Goal: Task Accomplishment & Management: Use online tool/utility

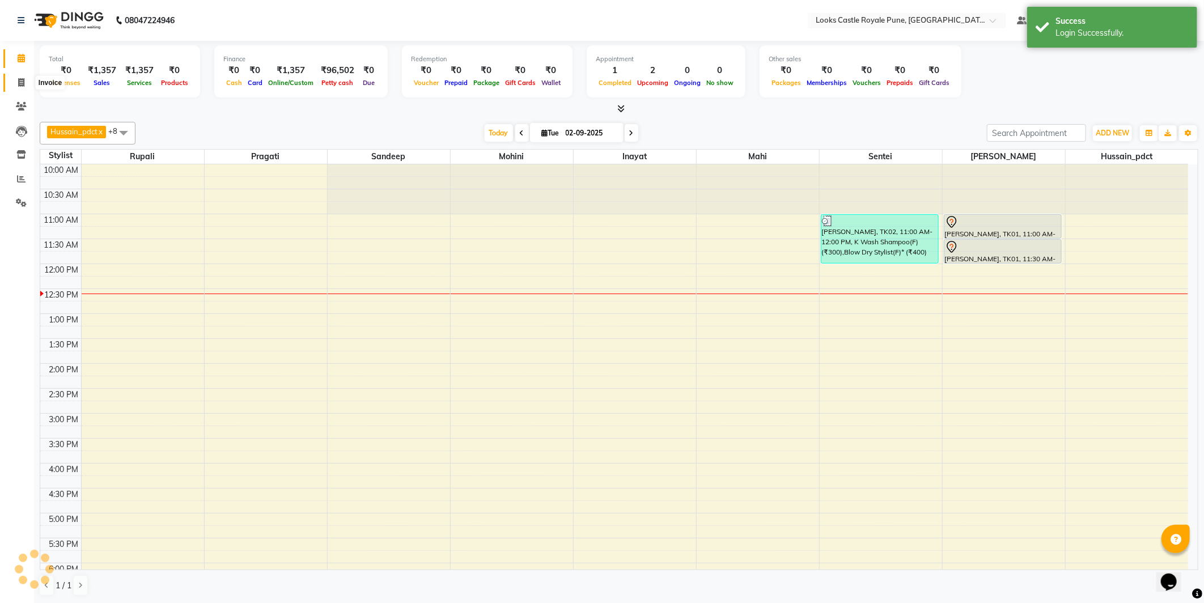
click at [26, 85] on span at bounding box center [21, 83] width 20 height 13
select select "service"
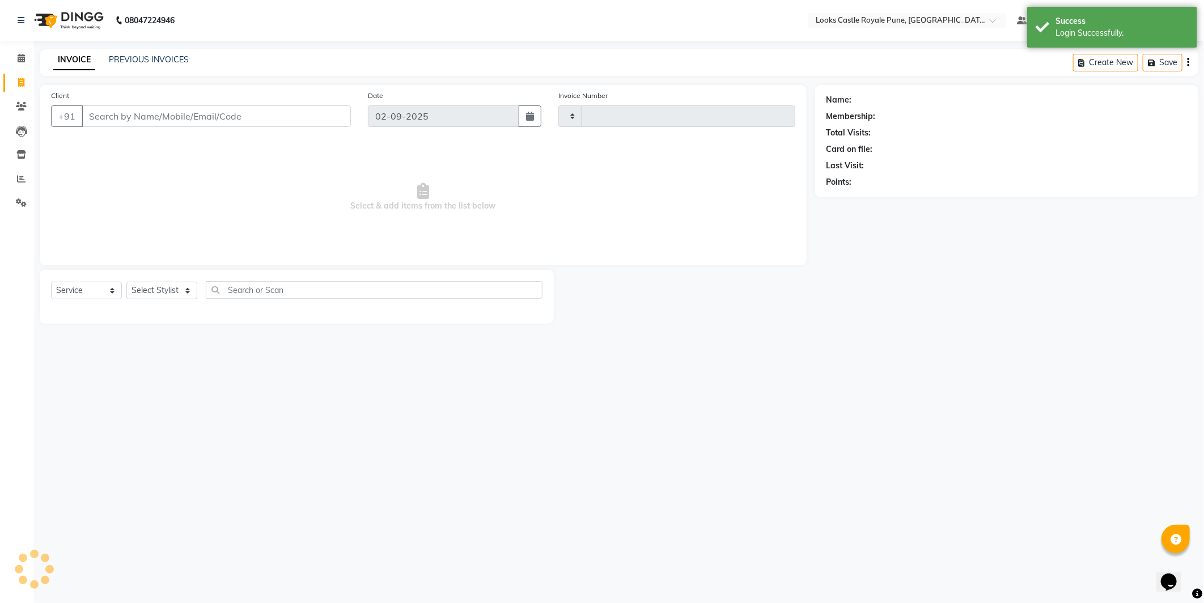
click at [159, 114] on input "Client" at bounding box center [216, 116] width 269 height 22
type input "2724"
select select "5915"
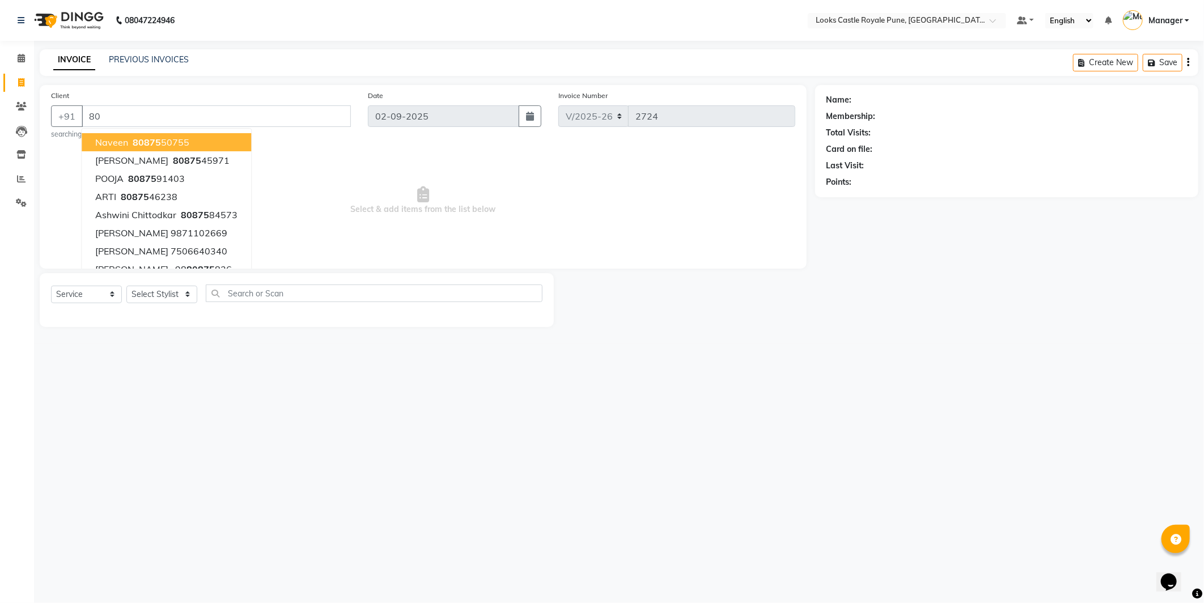
type input "8"
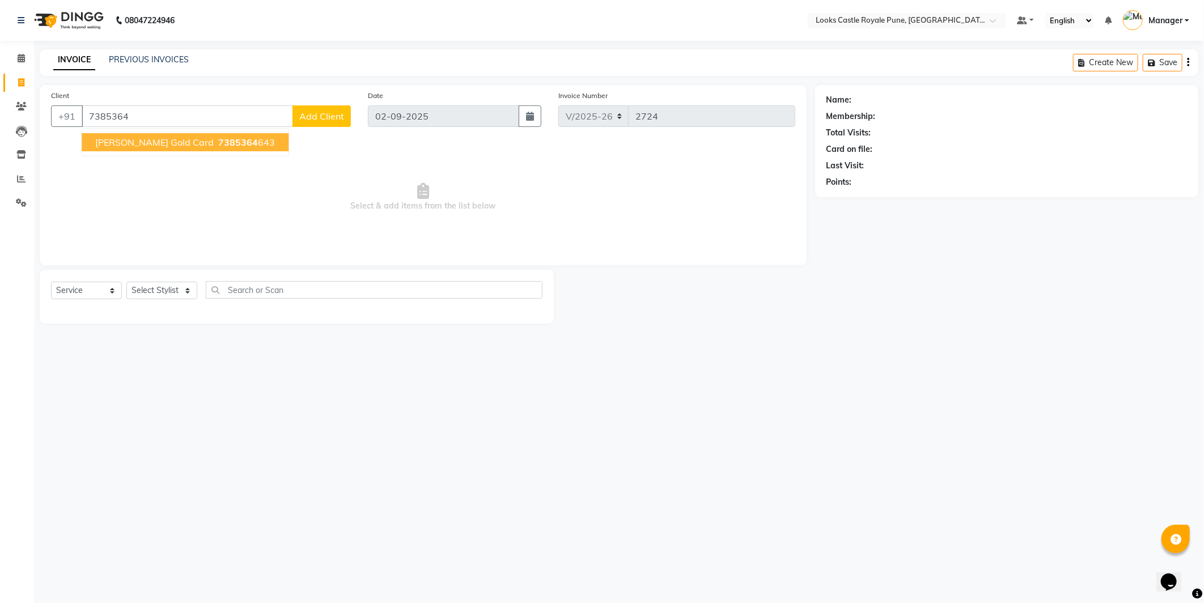
click at [218, 139] on span "7385364" at bounding box center [238, 142] width 40 height 11
type input "7385364643"
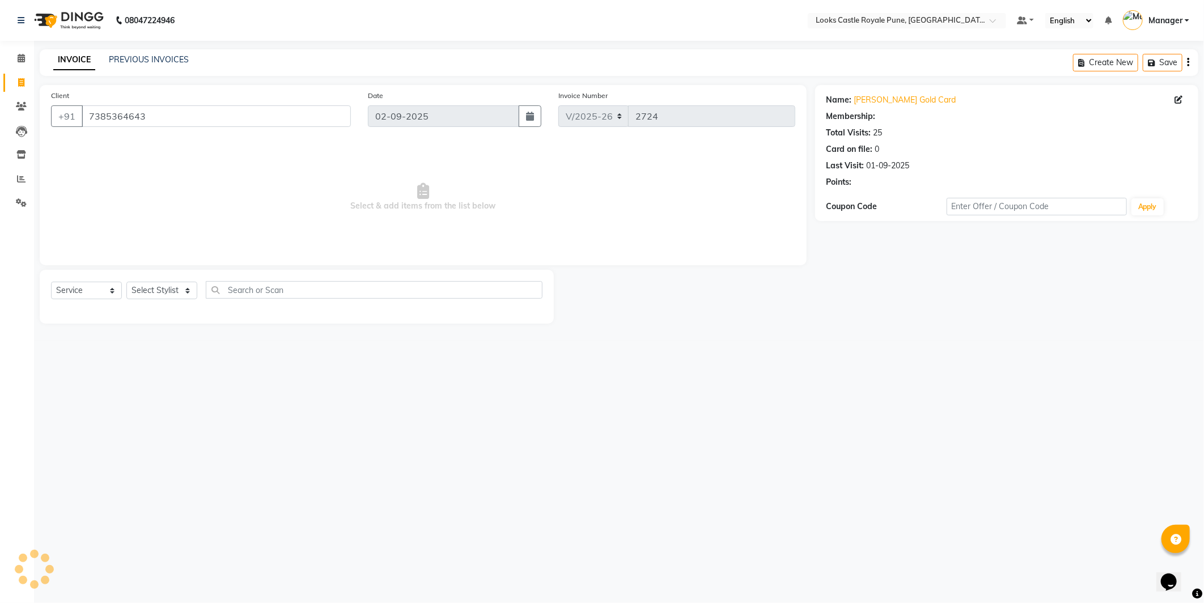
select select "1: Object"
click at [149, 283] on select "Select Stylist Akshay [PERSON_NAME] [PERSON_NAME] [PERSON_NAME] Danish [PERSON_…" at bounding box center [161, 291] width 71 height 18
select select "43049"
click at [126, 282] on select "Select Stylist Akshay [PERSON_NAME] [PERSON_NAME] [PERSON_NAME] Danish [PERSON_…" at bounding box center [161, 291] width 71 height 18
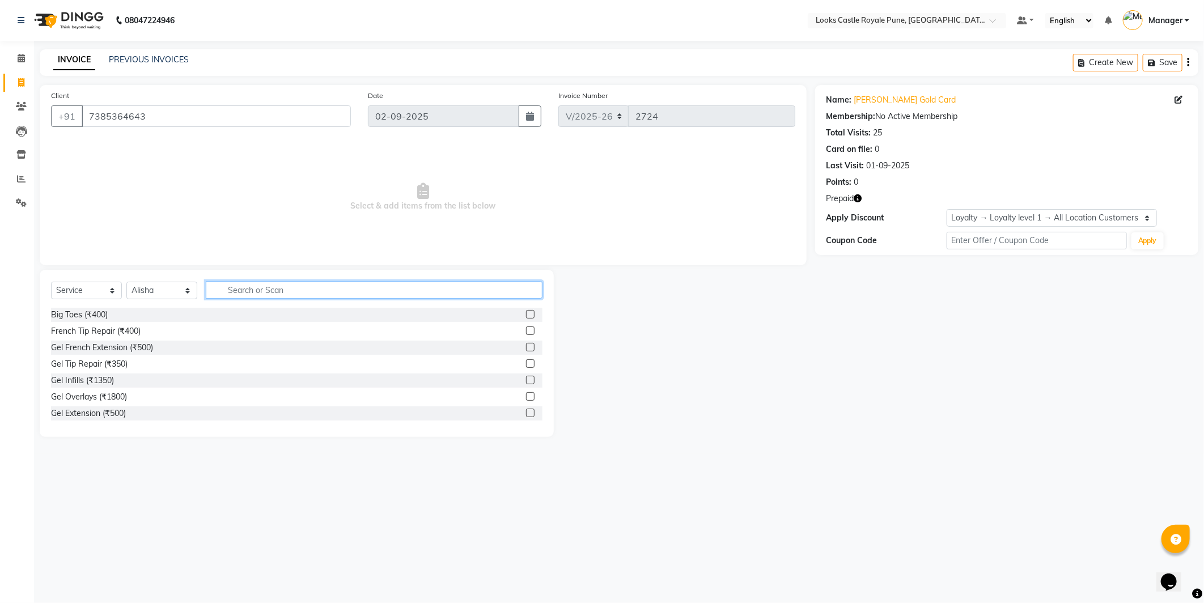
click at [320, 286] on input "text" at bounding box center [374, 290] width 337 height 18
type input "cut"
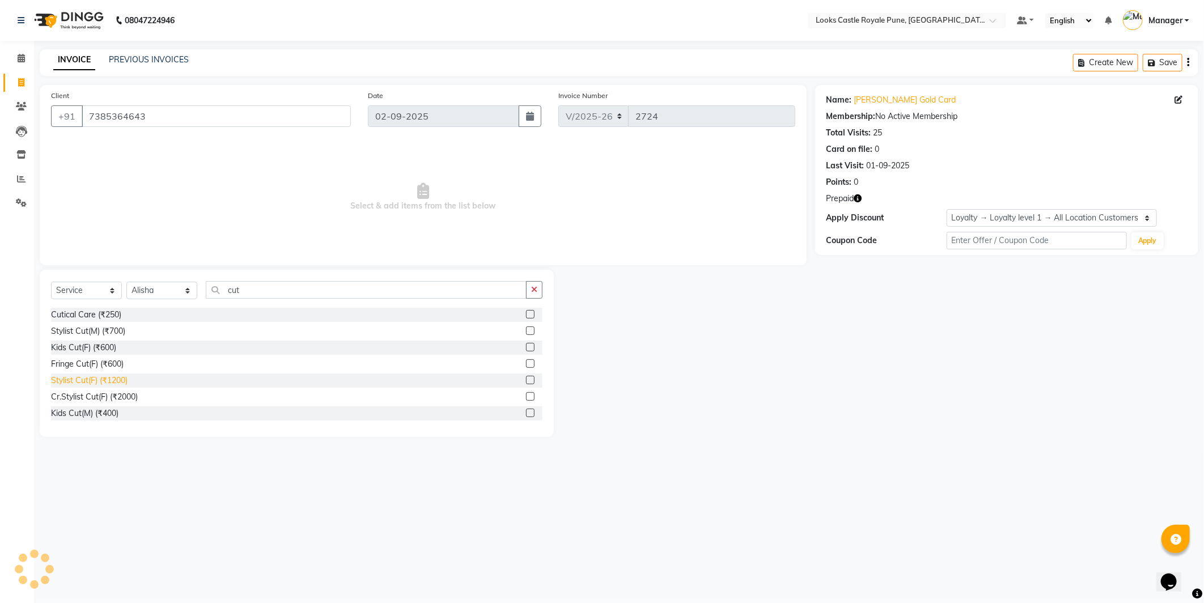
click at [71, 378] on div "Stylist Cut(F) (₹1200)" at bounding box center [89, 381] width 77 height 12
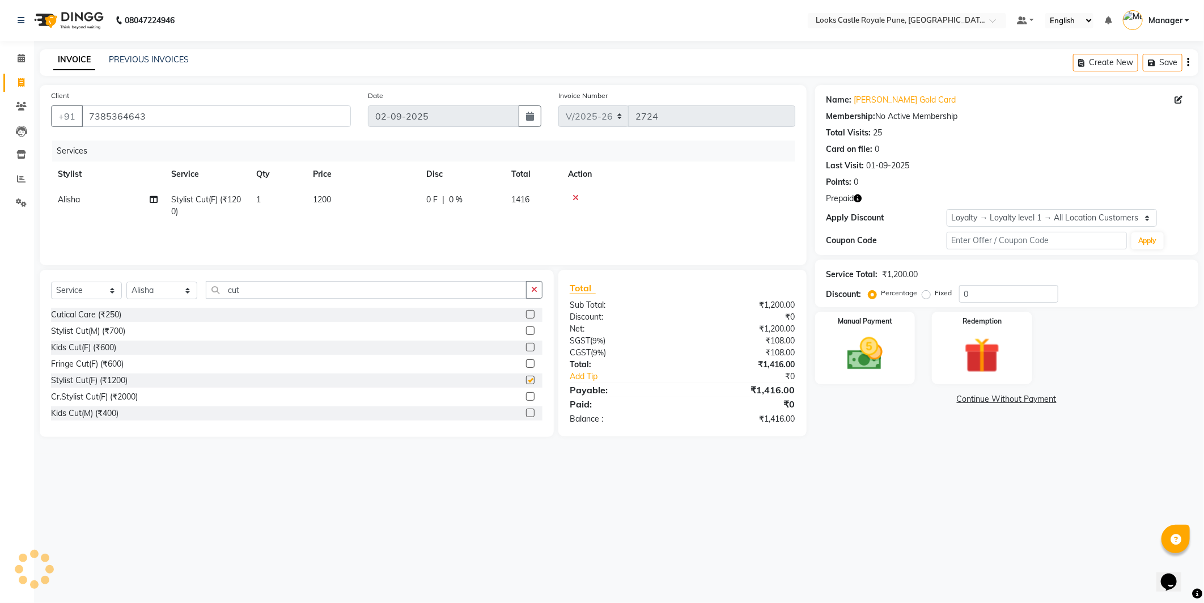
checkbox input "false"
click at [333, 189] on td "1200" at bounding box center [362, 205] width 113 height 37
select select "43049"
drag, startPoint x: 382, startPoint y: 204, endPoint x: 364, endPoint y: 185, distance: 26.5
click at [370, 195] on input "1200" at bounding box center [416, 203] width 100 height 18
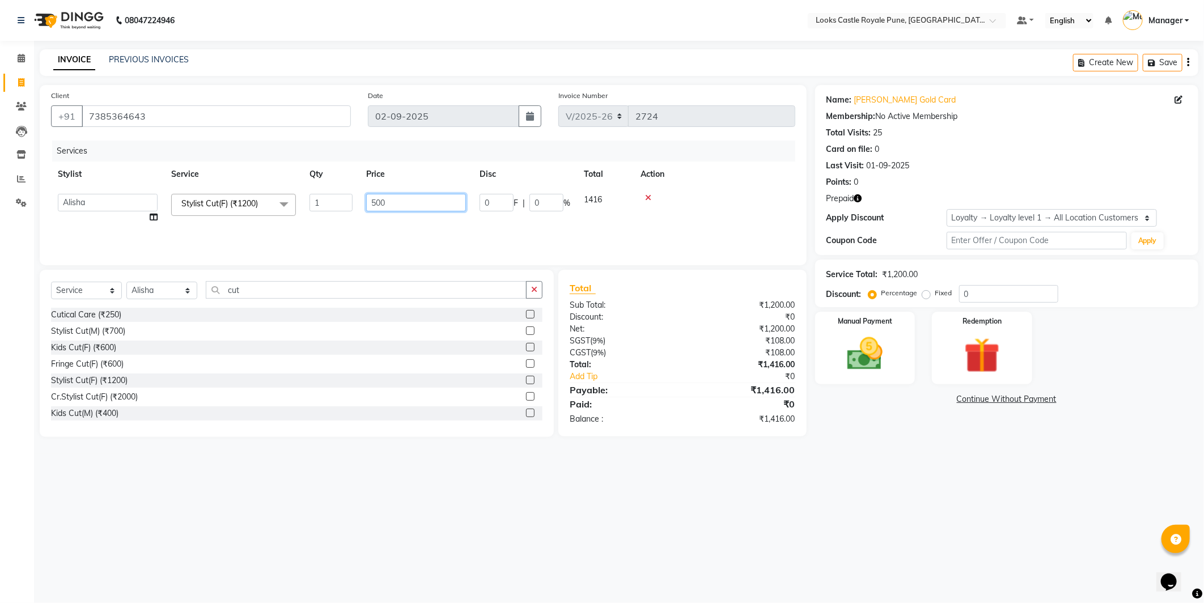
type input "1500"
click at [965, 514] on div "08047224946 Select Location × Looks Castle Royale Pune, [GEOGRAPHIC_DATA], [GEO…" at bounding box center [602, 301] width 1204 height 603
click at [881, 335] on img at bounding box center [865, 354] width 61 height 43
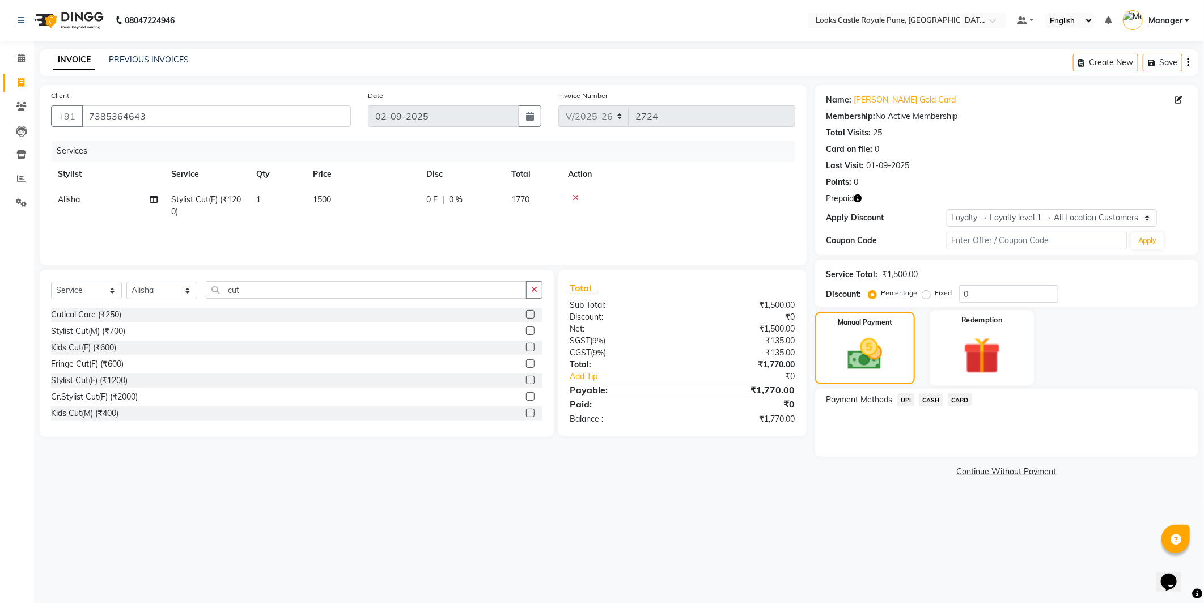
click at [1013, 336] on div "Redemption" at bounding box center [982, 347] width 104 height 75
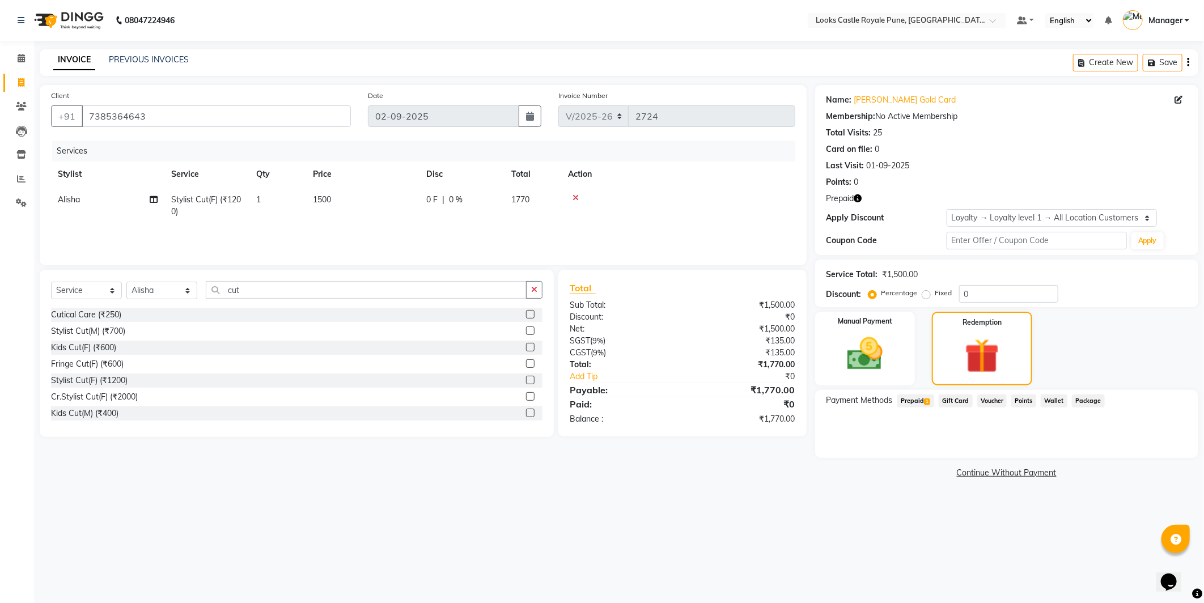
click at [913, 392] on div "Payment Methods Prepaid 1 Gift Card Voucher Points Wallet Package" at bounding box center [1006, 424] width 383 height 68
click at [927, 399] on span "1" at bounding box center [927, 402] width 6 height 7
click at [1155, 450] on button "Add" at bounding box center [1159, 446] width 41 height 19
click at [852, 434] on button "Send OTP" at bounding box center [858, 436] width 60 height 19
click at [574, 200] on icon at bounding box center [576, 198] width 6 height 8
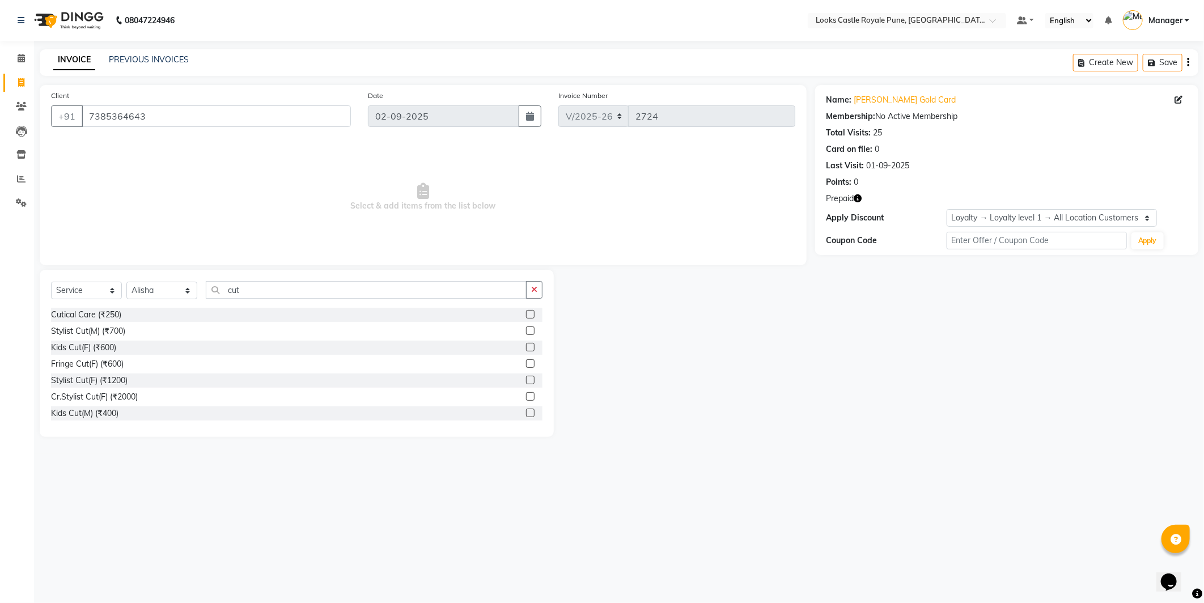
click at [85, 19] on img at bounding box center [68, 21] width 78 height 32
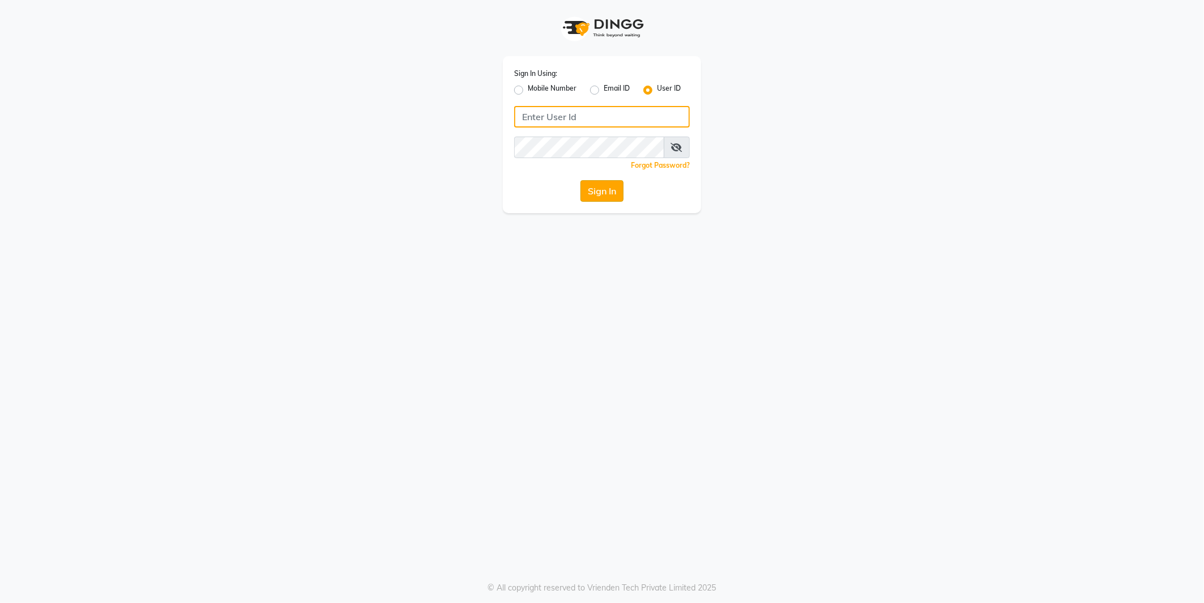
type input "e2555-01"
click at [607, 194] on button "Sign In" at bounding box center [601, 191] width 43 height 22
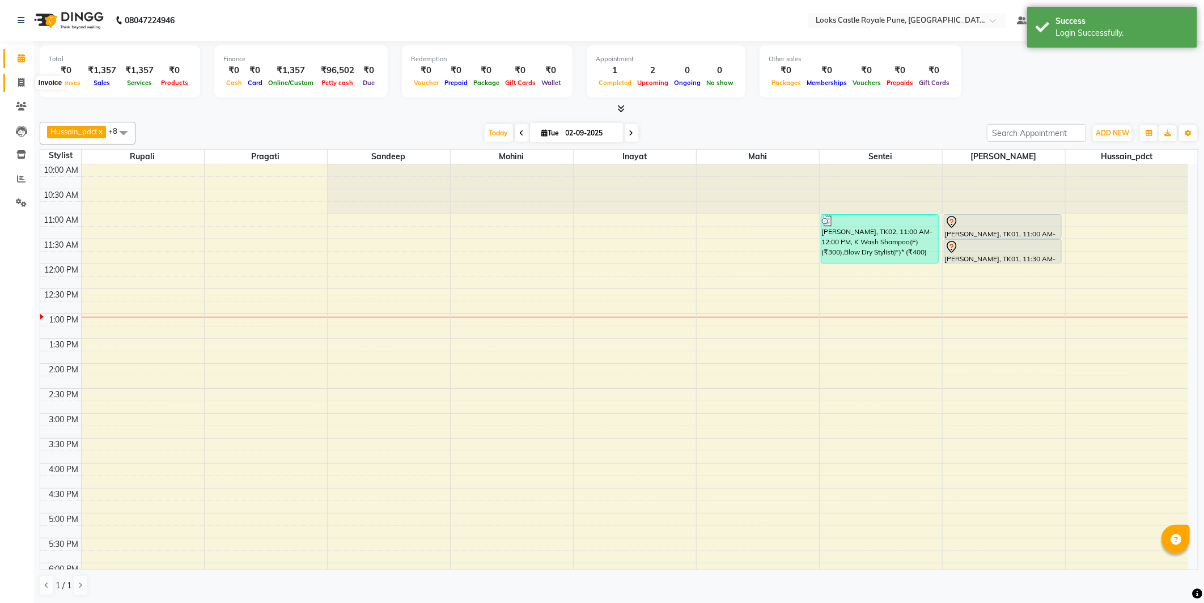
click at [20, 81] on icon at bounding box center [21, 82] width 6 height 9
select select "service"
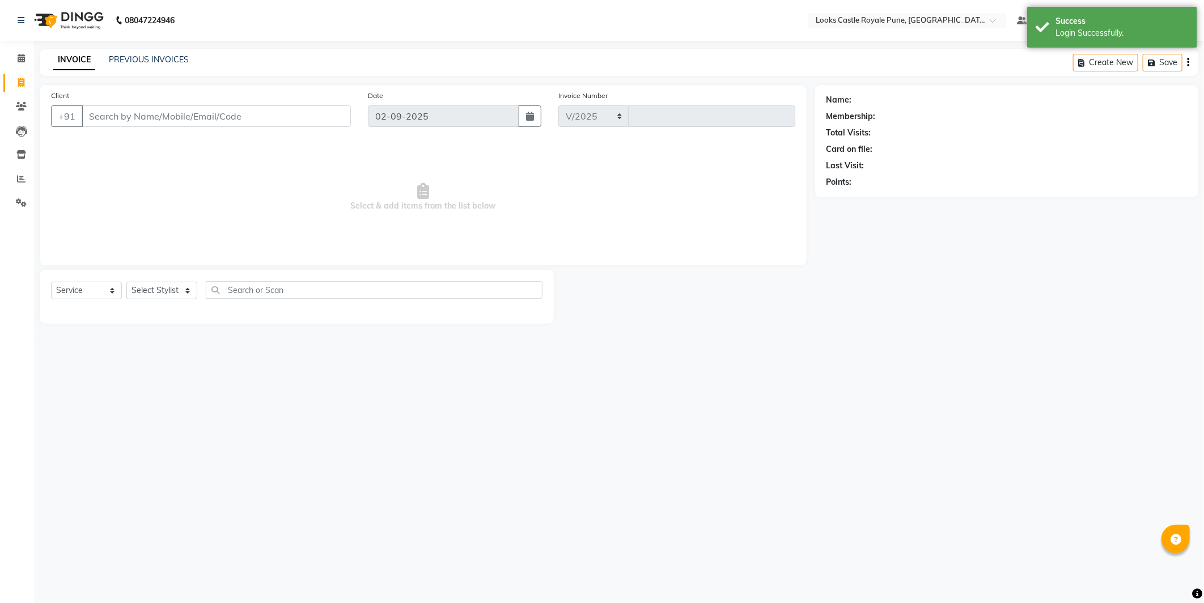
select select "5915"
type input "2724"
click at [159, 285] on select "Select Stylist" at bounding box center [161, 291] width 71 height 18
select select "43049"
click at [126, 282] on select "Select Stylist Akshay [PERSON_NAME] [PERSON_NAME] [PERSON_NAME] Danish [PERSON_…" at bounding box center [161, 291] width 71 height 18
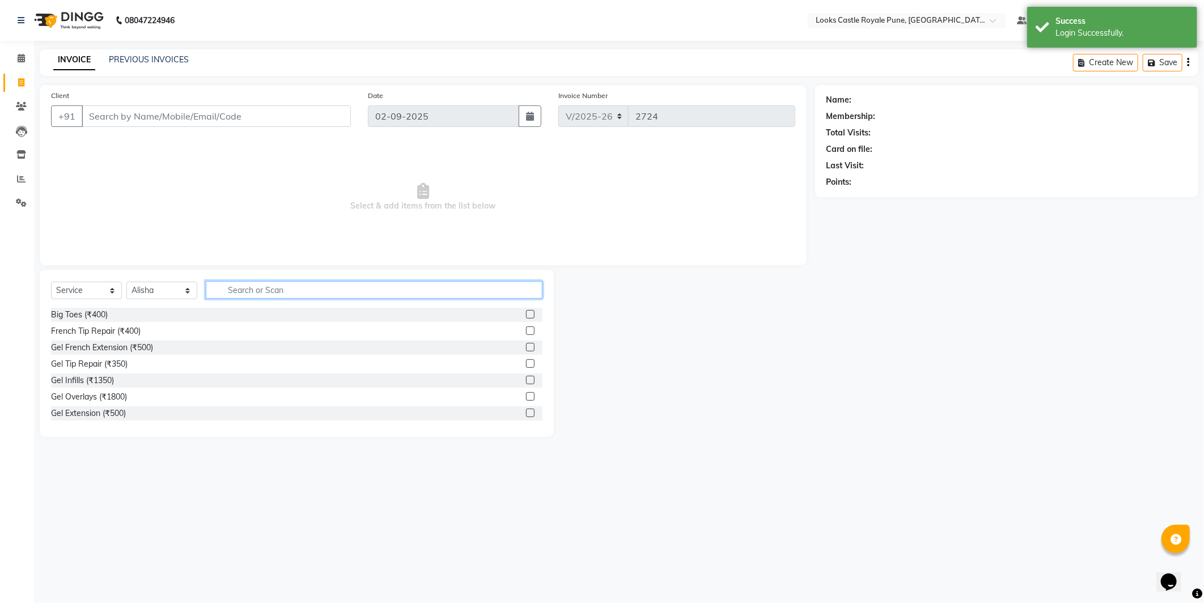
click at [245, 285] on input "text" at bounding box center [374, 290] width 337 height 18
type input "CUT"
click at [82, 376] on div "Stylist Cut(F) (₹1200)" at bounding box center [89, 381] width 77 height 12
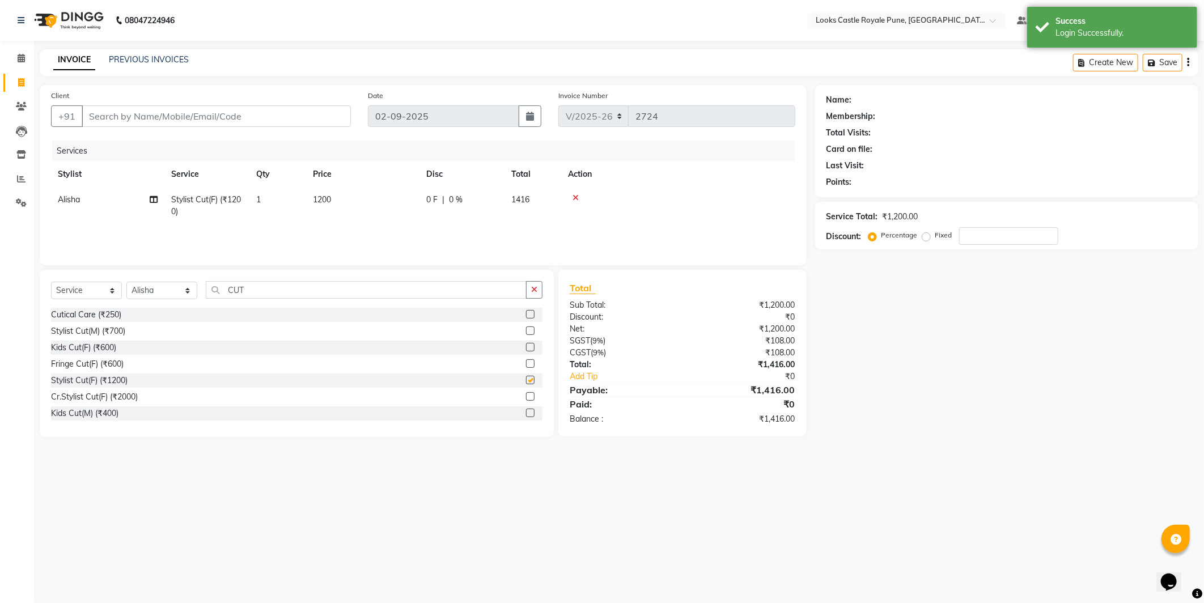
checkbox input "false"
click at [323, 200] on span "1200" at bounding box center [322, 199] width 18 height 10
select select "43049"
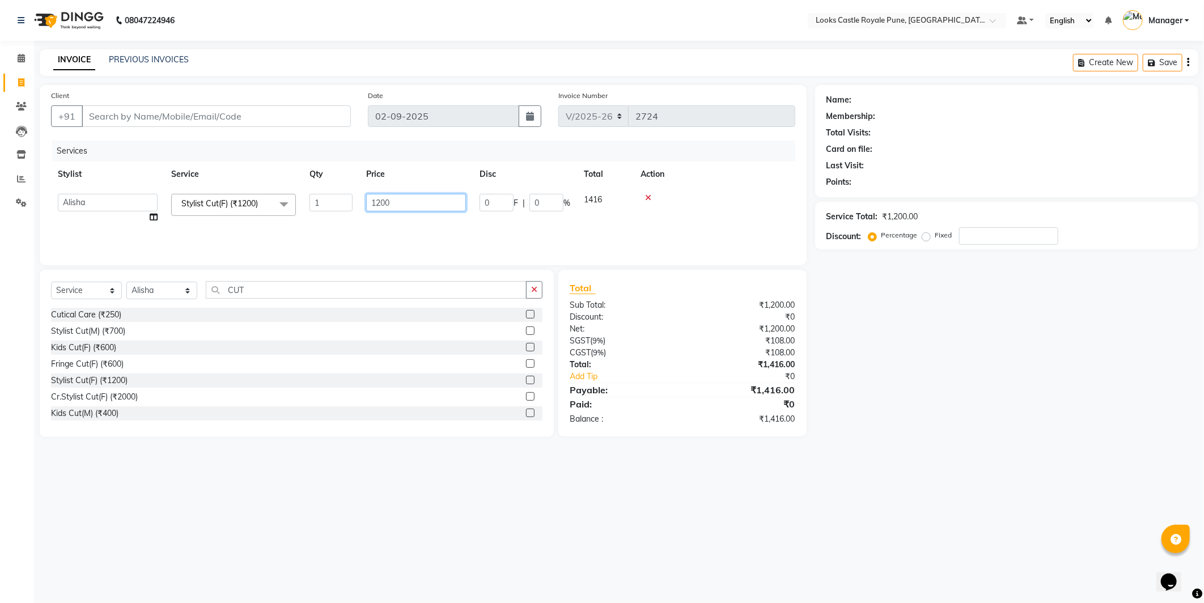
drag, startPoint x: 384, startPoint y: 205, endPoint x: 372, endPoint y: 207, distance: 12.1
click at [372, 207] on input "1200" at bounding box center [416, 203] width 100 height 18
type input "1500"
click at [182, 116] on input "Client" at bounding box center [216, 116] width 269 height 22
type input "S"
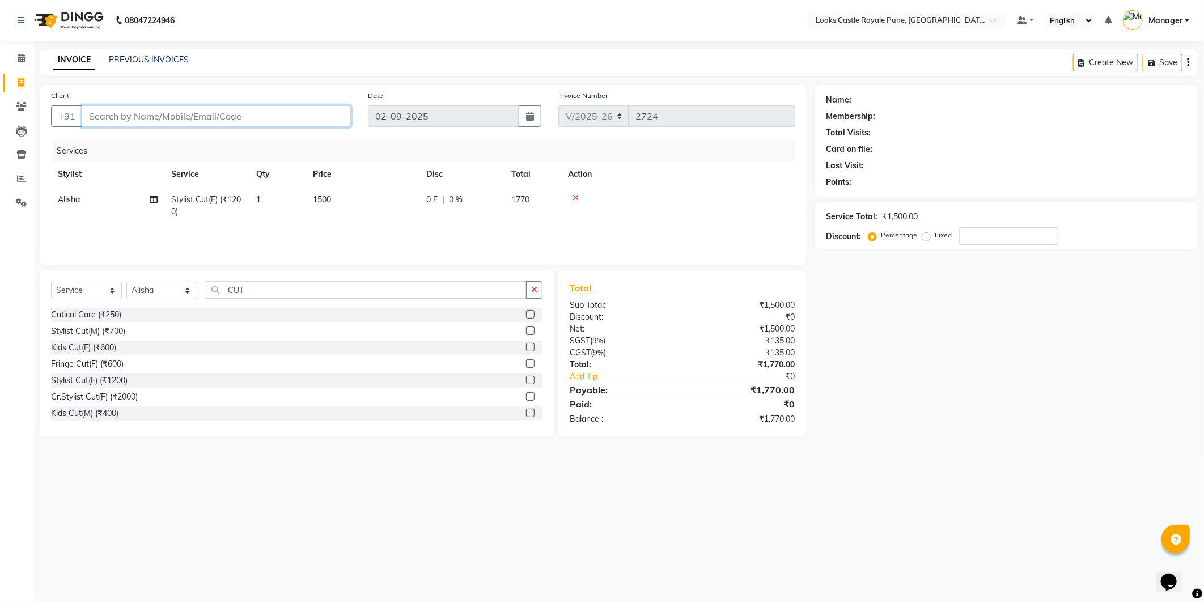
type input "0"
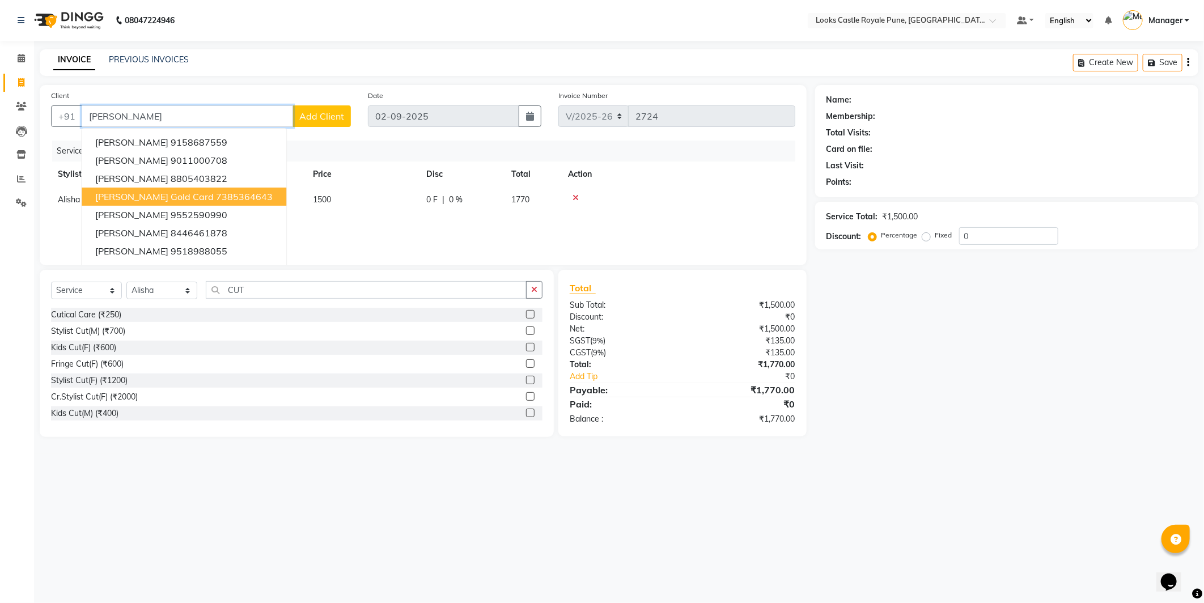
click at [216, 193] on ngb-highlight "7385364643" at bounding box center [244, 196] width 57 height 11
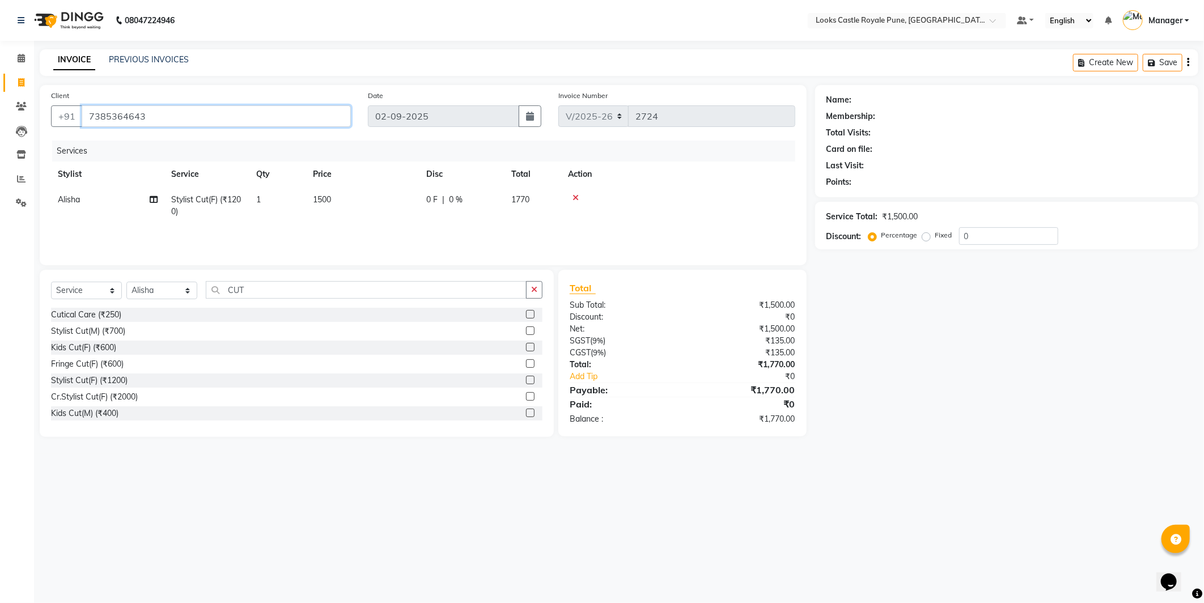
type input "7385364643"
select select "1: Object"
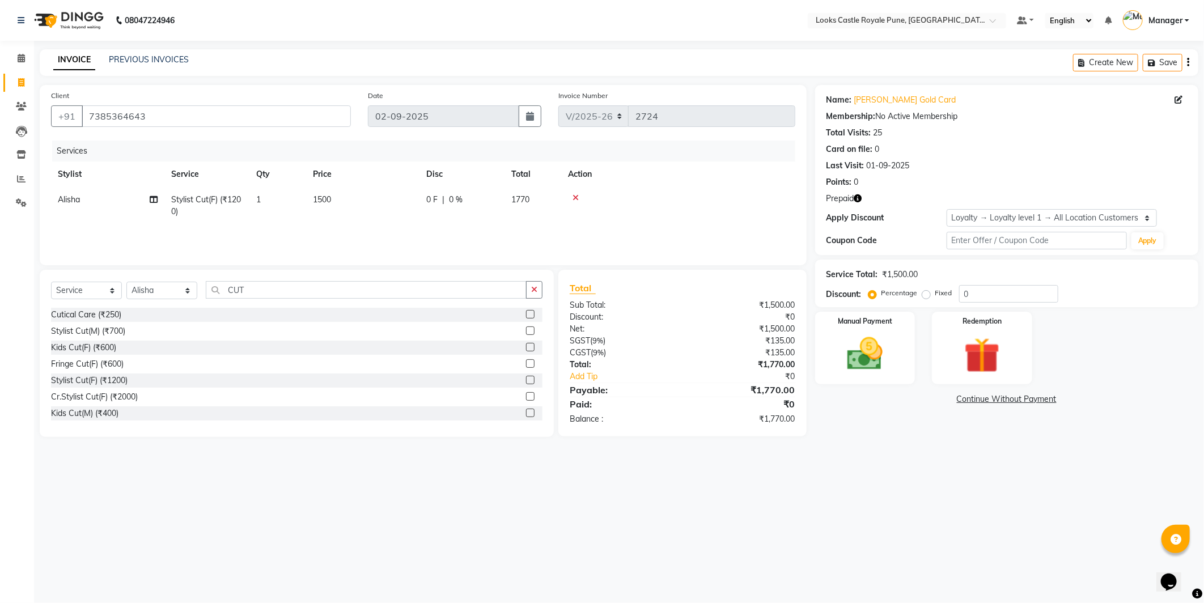
click at [522, 499] on div "08047224946 Select Location × Looks Castle Royale Pune, [GEOGRAPHIC_DATA], [GEO…" at bounding box center [602, 301] width 1204 height 603
click at [964, 346] on img at bounding box center [982, 356] width 61 height 46
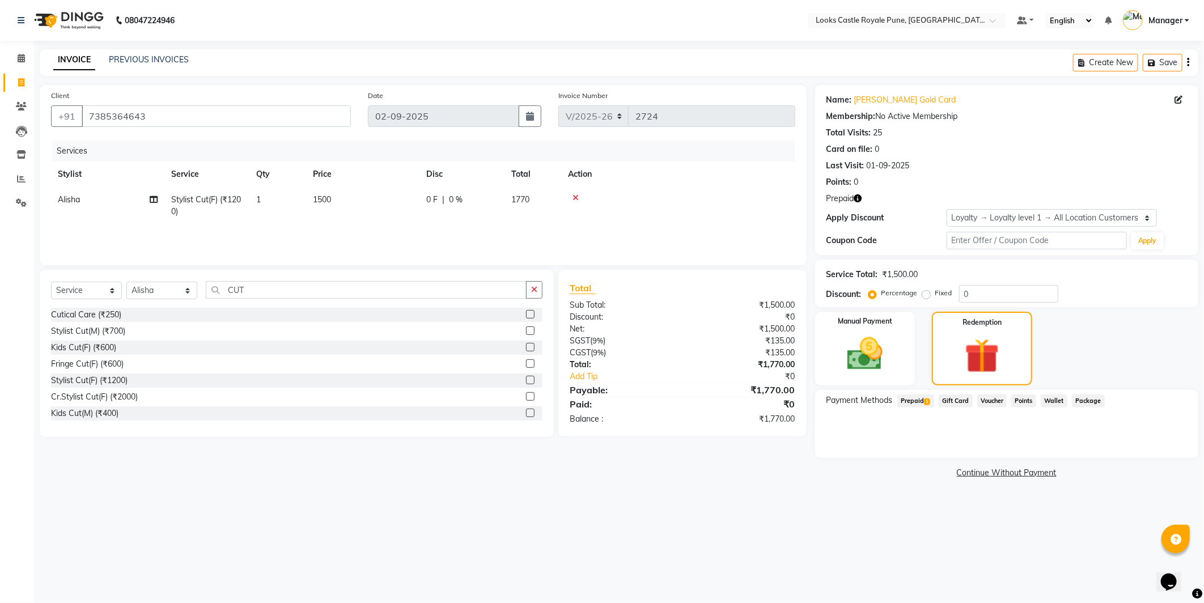
click at [903, 398] on span "Prepaid 1" at bounding box center [915, 401] width 37 height 13
click at [1160, 443] on button "Add" at bounding box center [1159, 446] width 41 height 19
click at [847, 443] on button "Send OTP" at bounding box center [858, 436] width 60 height 19
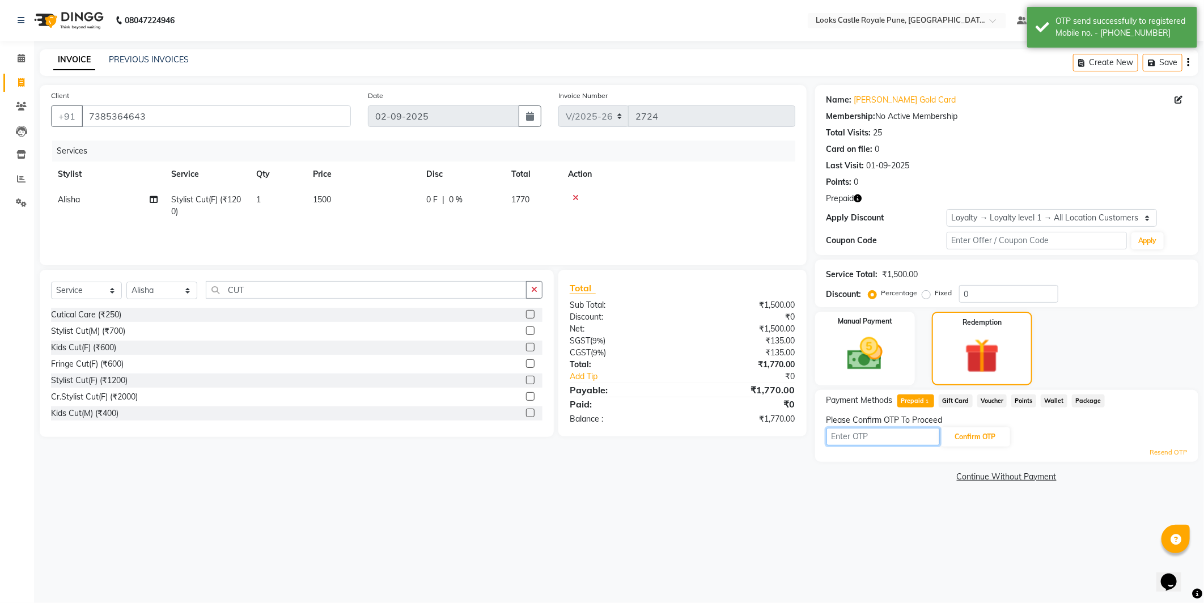
click at [877, 428] on input "text" at bounding box center [883, 437] width 113 height 18
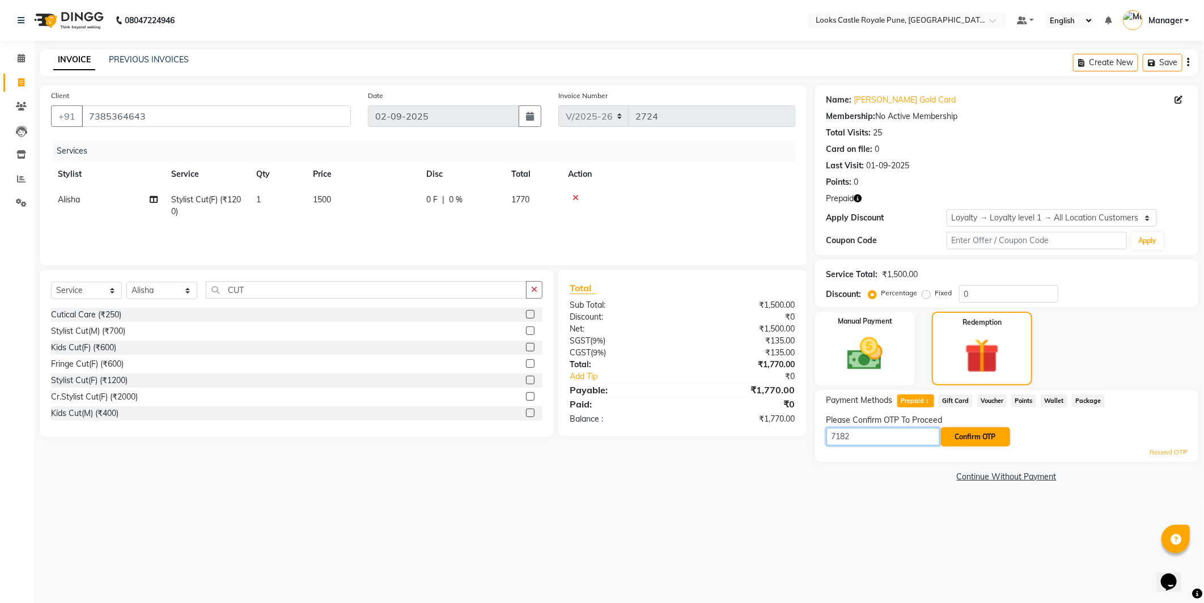
type input "7182"
click at [972, 431] on button "Confirm OTP" at bounding box center [975, 436] width 69 height 19
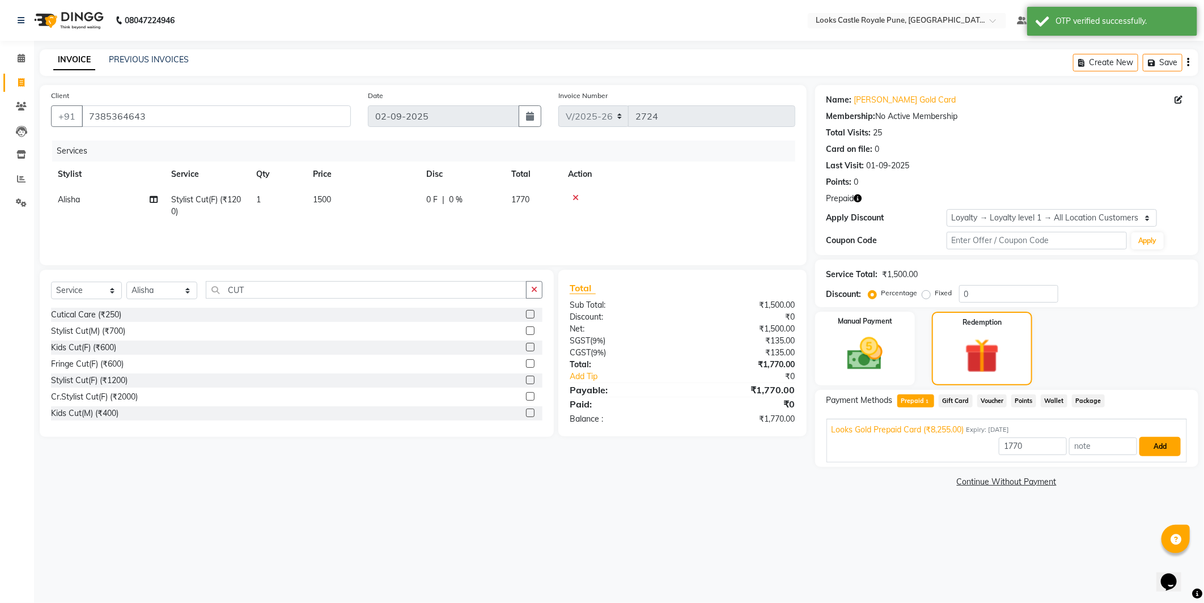
click at [1171, 451] on button "Add" at bounding box center [1159, 446] width 41 height 19
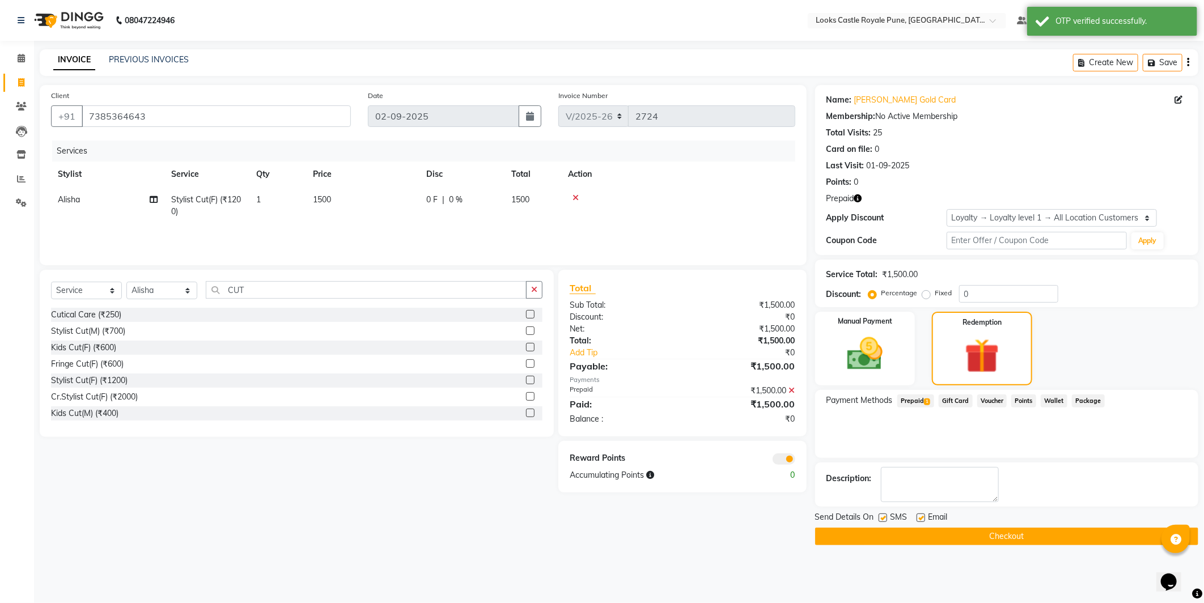
click at [995, 541] on button "Checkout" at bounding box center [1006, 537] width 383 height 18
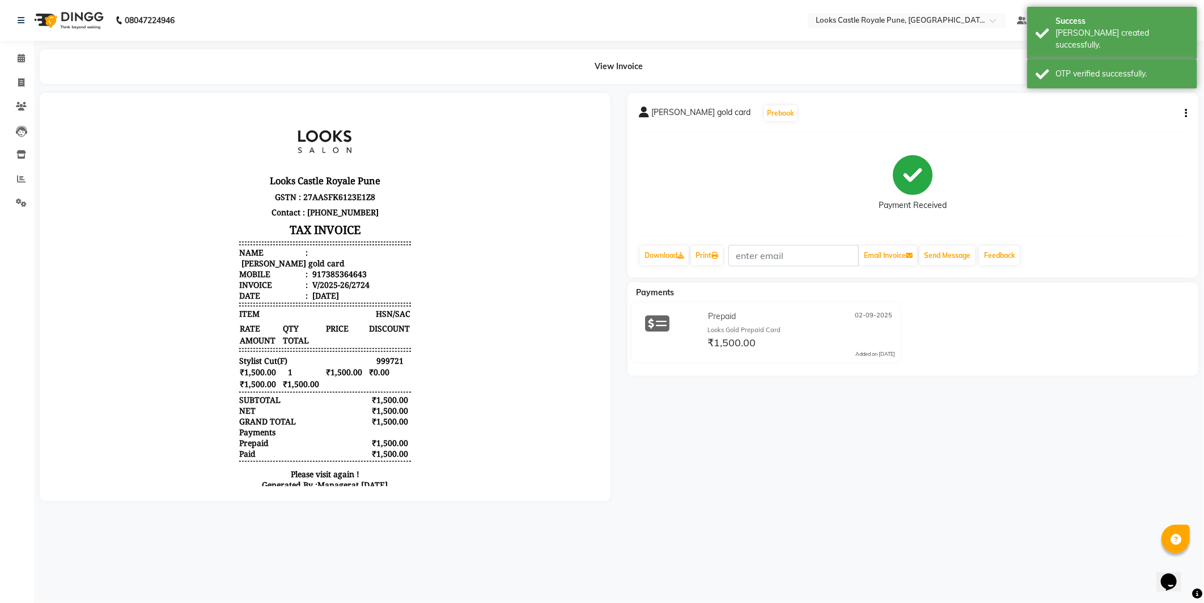
click at [77, 19] on img at bounding box center [68, 21] width 78 height 32
